Goal: Task Accomplishment & Management: Complete application form

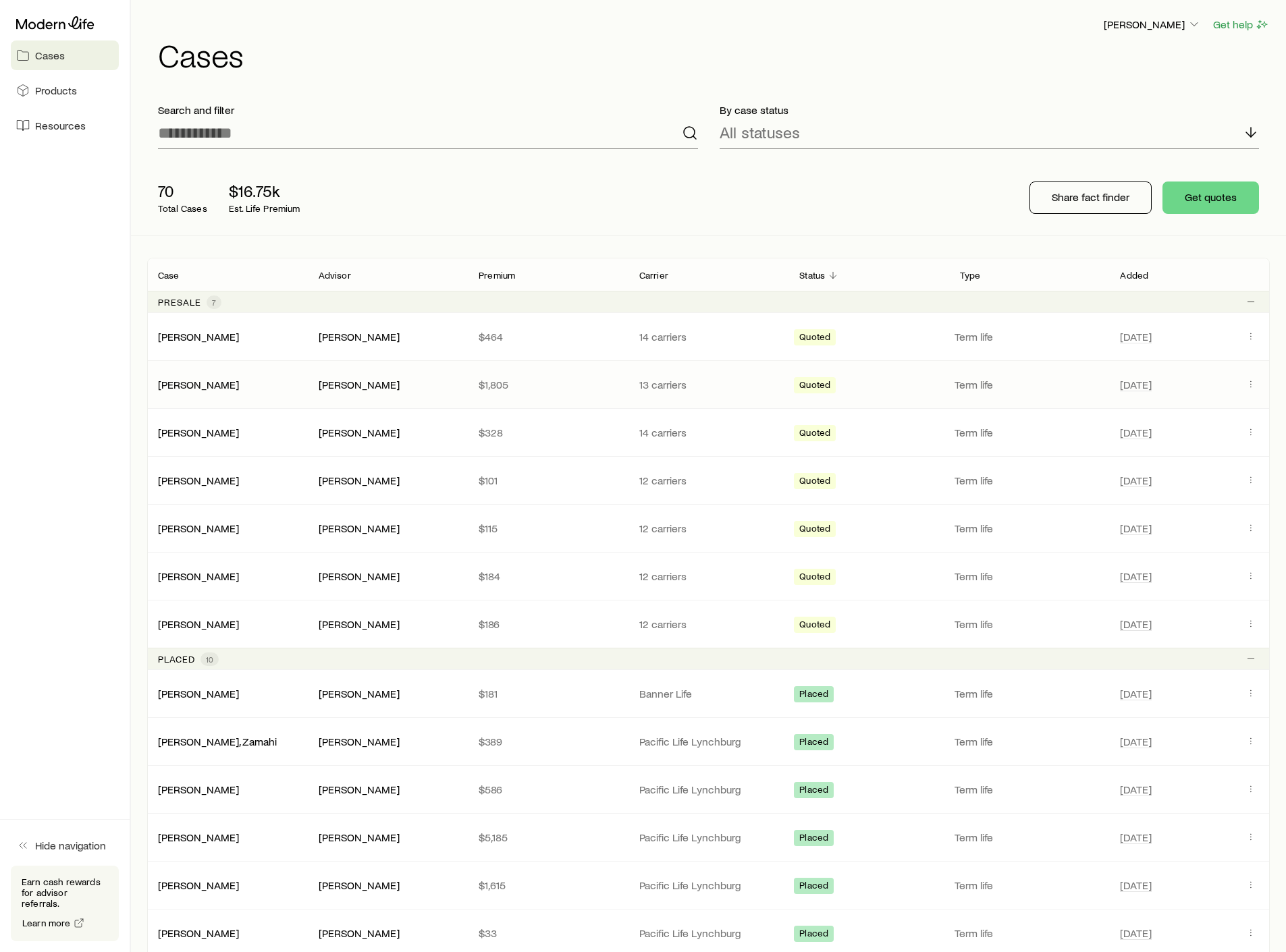
click at [246, 384] on div "[PERSON_NAME]" at bounding box center [228, 384] width 161 height 13
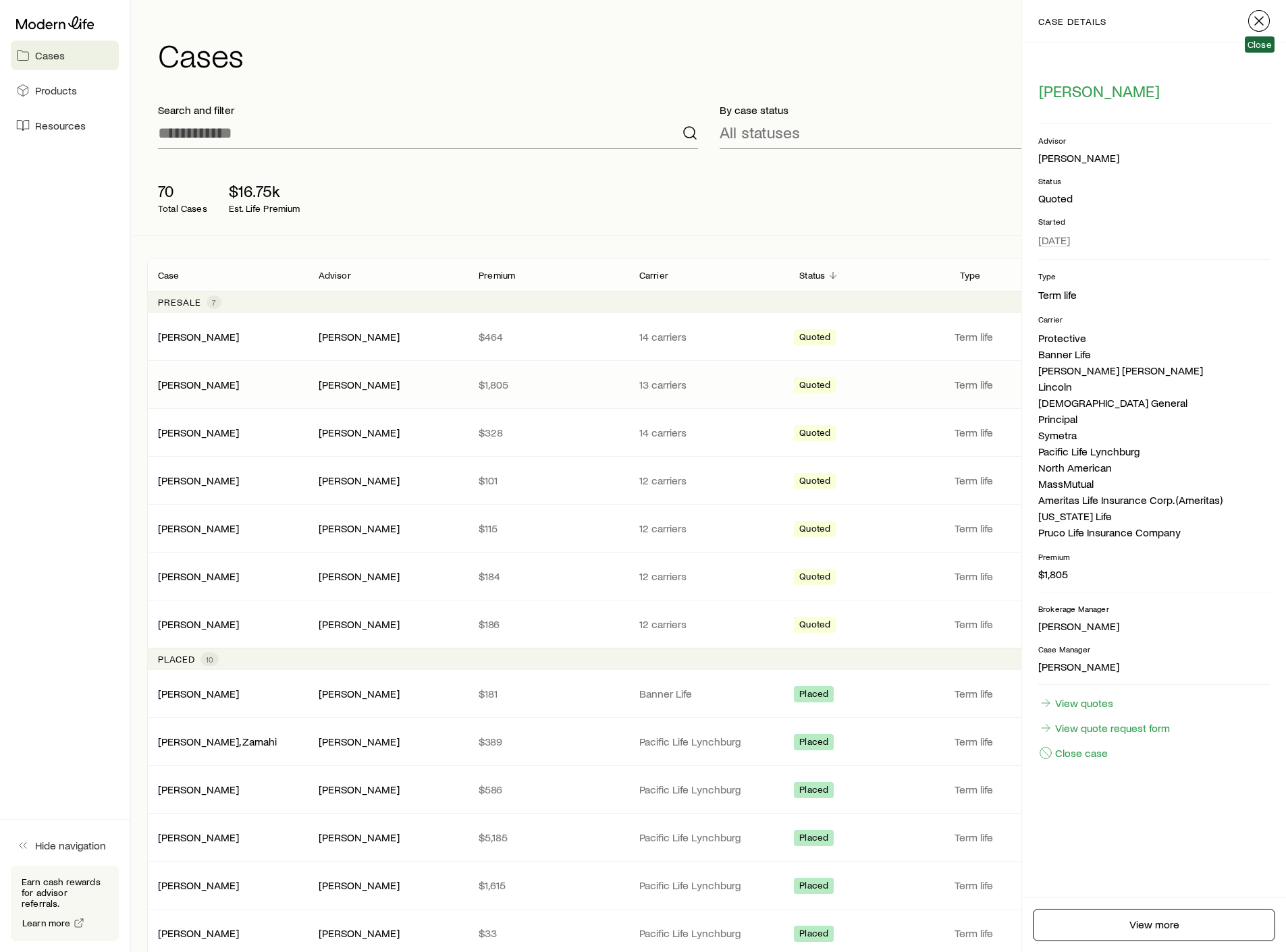
click at [1263, 16] on icon "button" at bounding box center [1259, 21] width 16 height 16
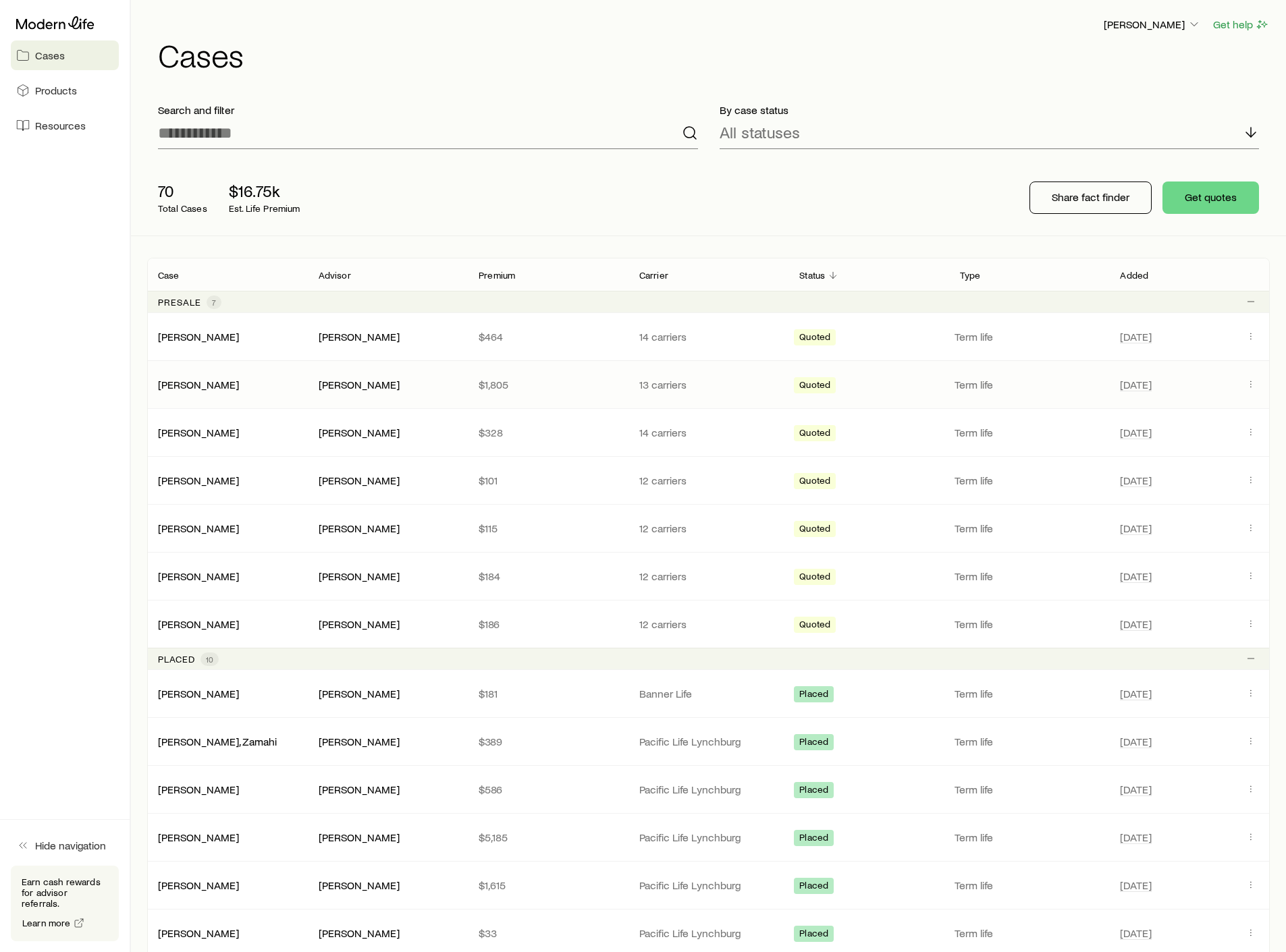
click at [1211, 383] on span "[DATE]" at bounding box center [1178, 385] width 117 height 16
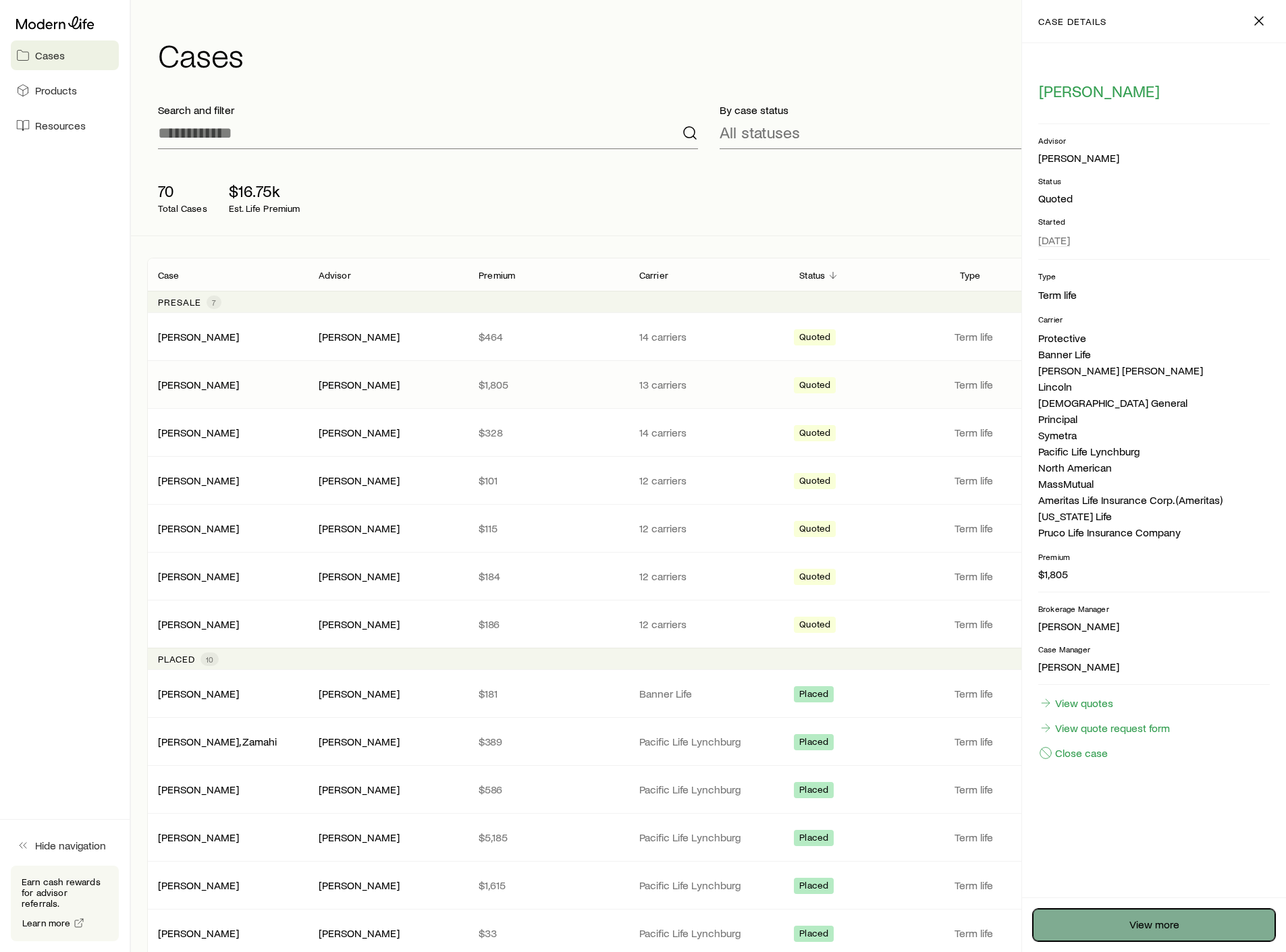
click at [1120, 936] on link "View more" at bounding box center [1154, 925] width 243 height 33
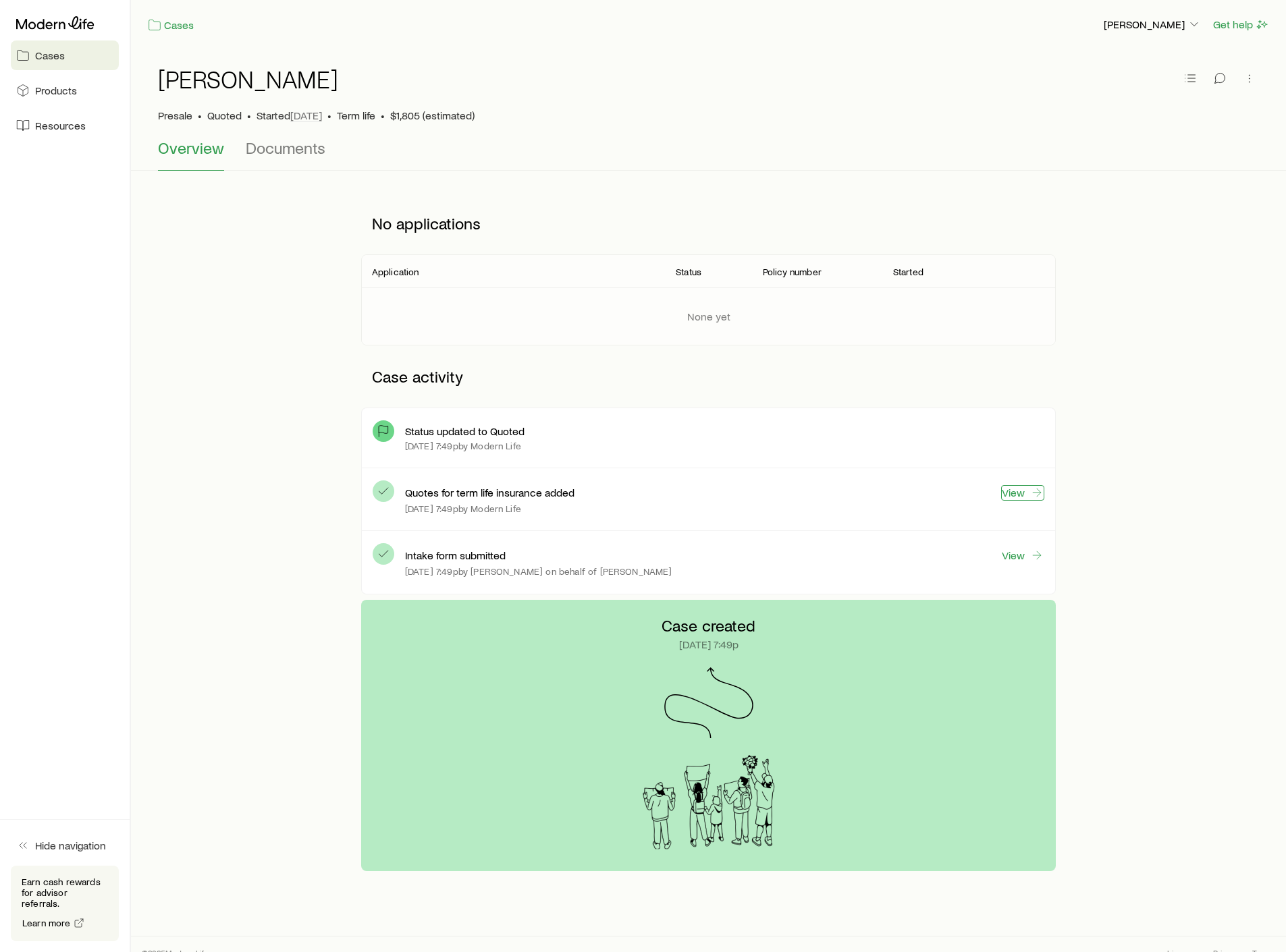
click at [1016, 496] on link "View" at bounding box center [1022, 492] width 43 height 16
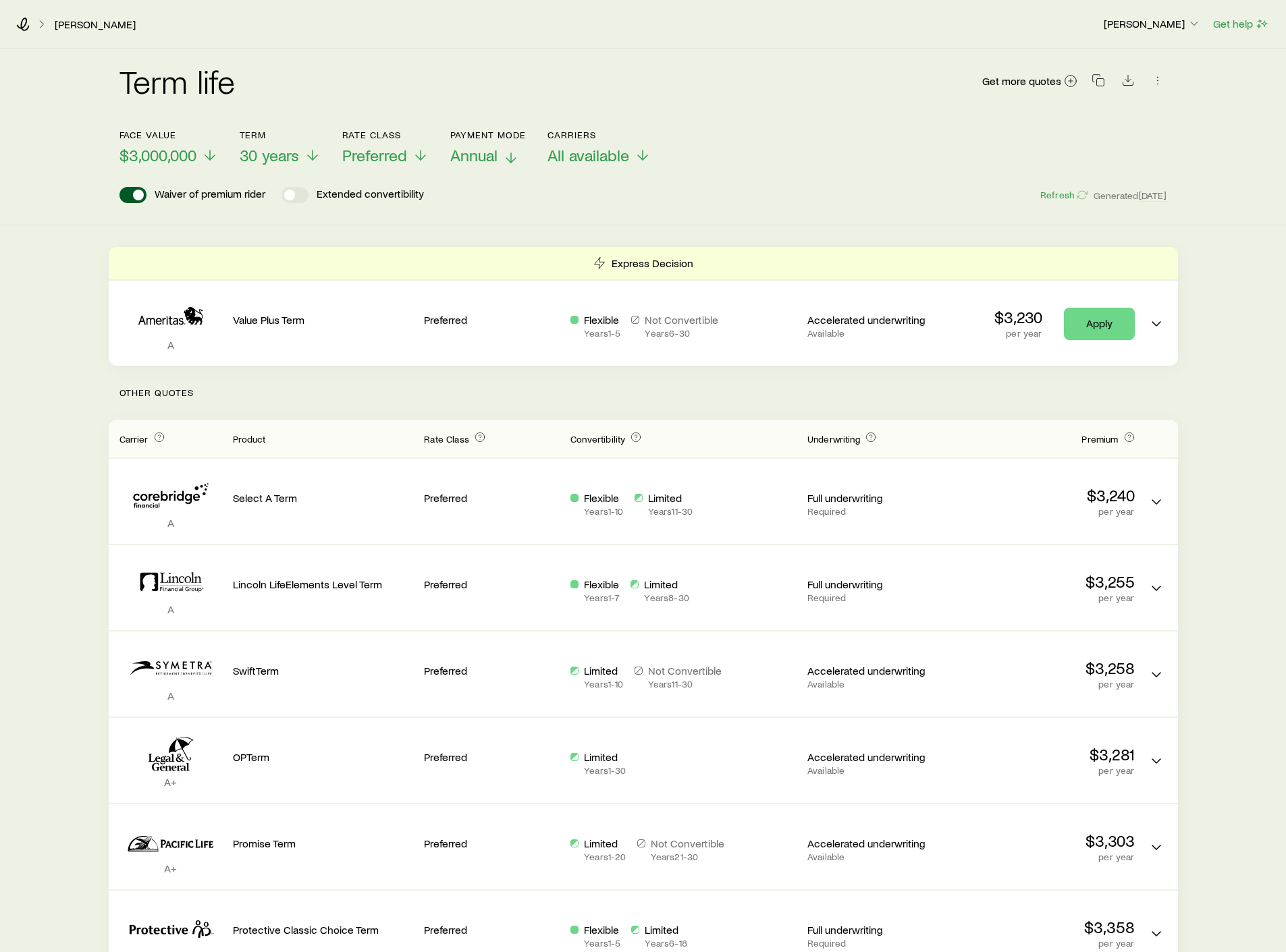
click at [491, 152] on span "Annual" at bounding box center [474, 155] width 48 height 19
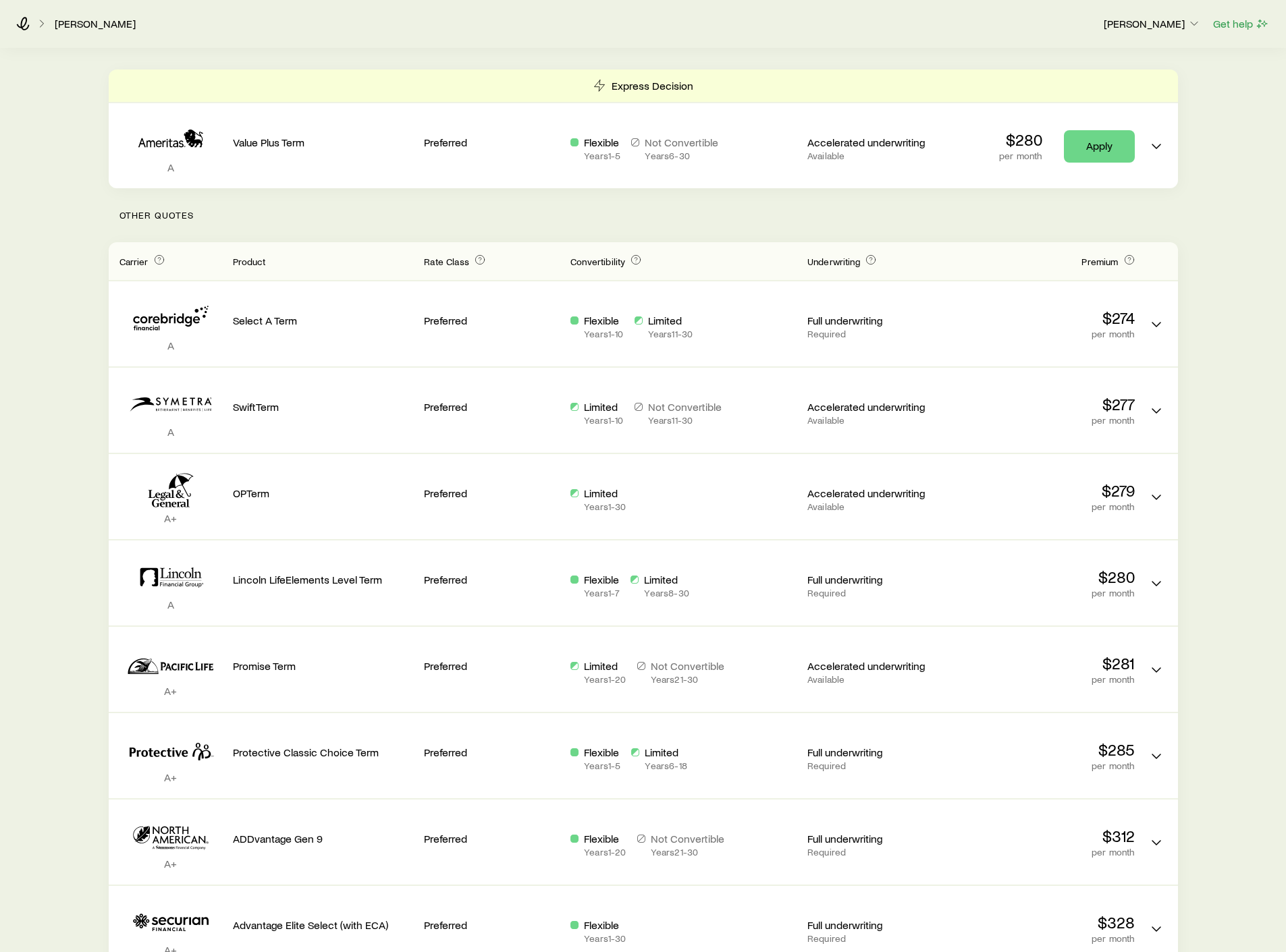
scroll to position [179, 0]
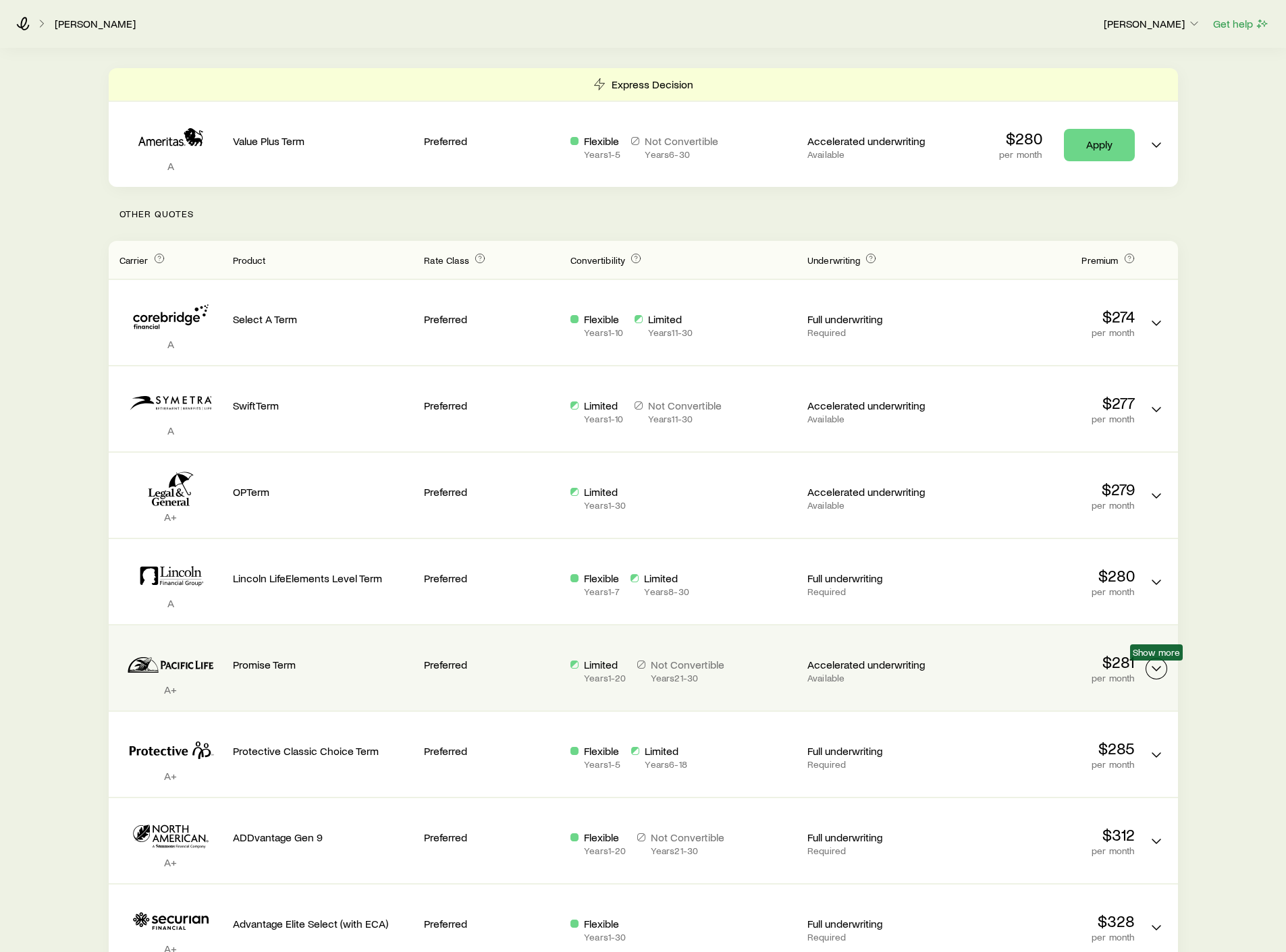
click at [1158, 669] on icon "Term quotes" at bounding box center [1156, 669] width 16 height 16
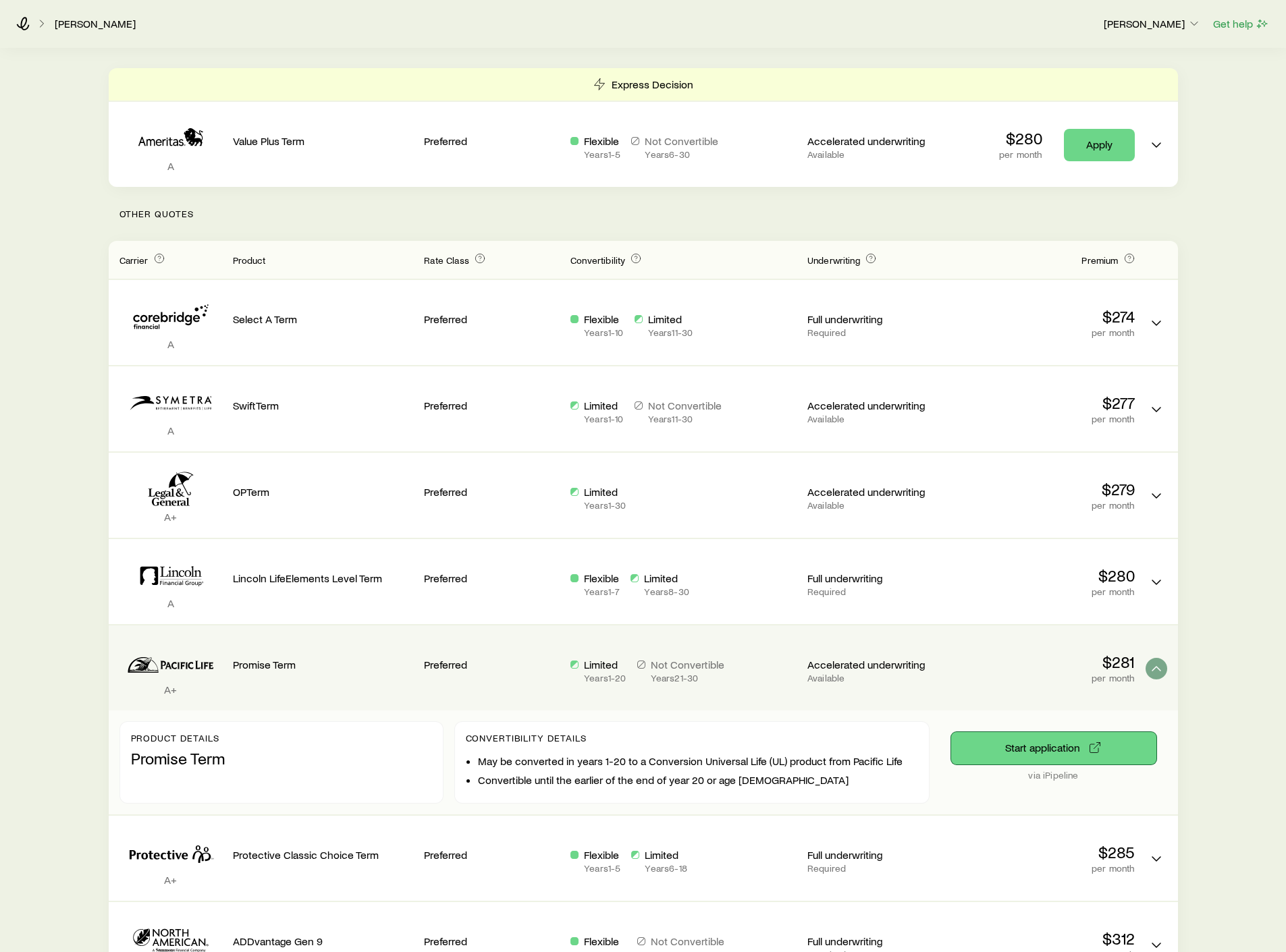
click at [1045, 747] on button "Start application" at bounding box center [1053, 748] width 205 height 33
